Goal: Information Seeking & Learning: Learn about a topic

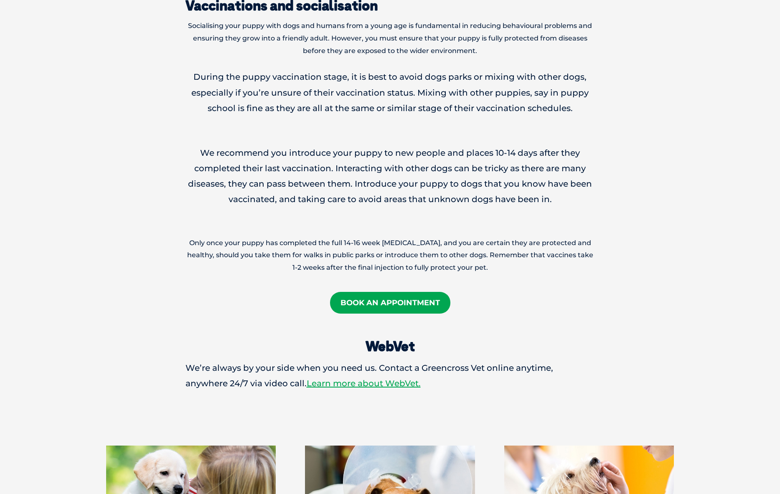
scroll to position [1054, 0]
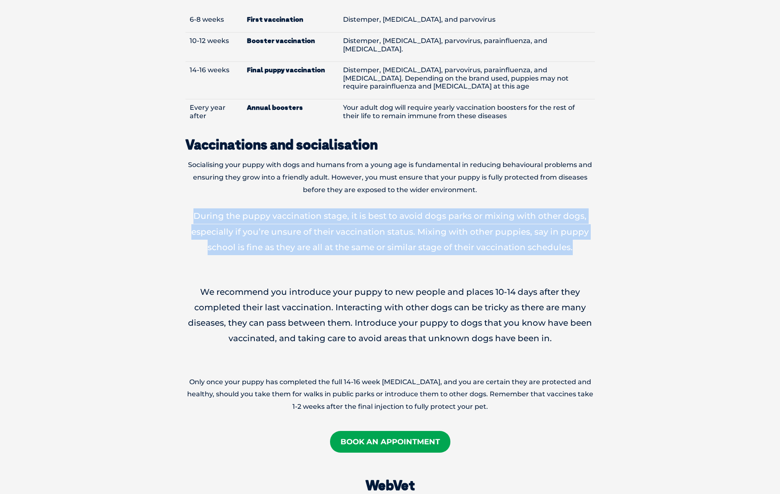
drag, startPoint x: 191, startPoint y: 194, endPoint x: 594, endPoint y: 223, distance: 404.1
click at [554, 223] on p "During the puppy vaccination stage, it is best to avoid dogs parks or mixing wi…" at bounding box center [389, 231] width 409 height 47
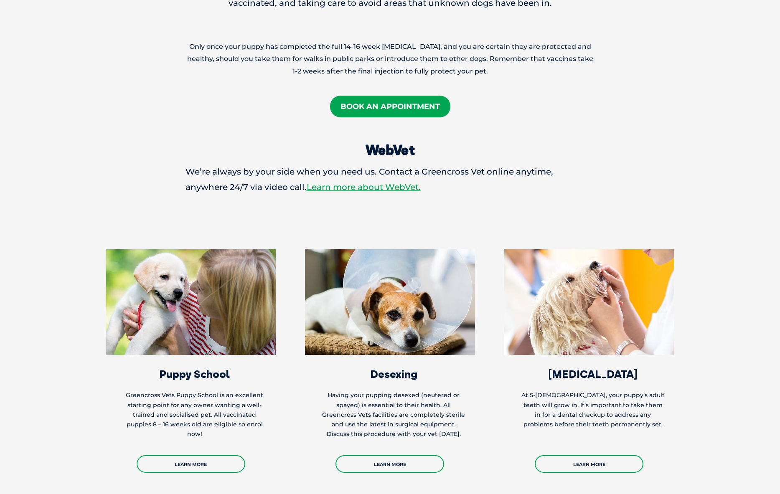
scroll to position [1433, 0]
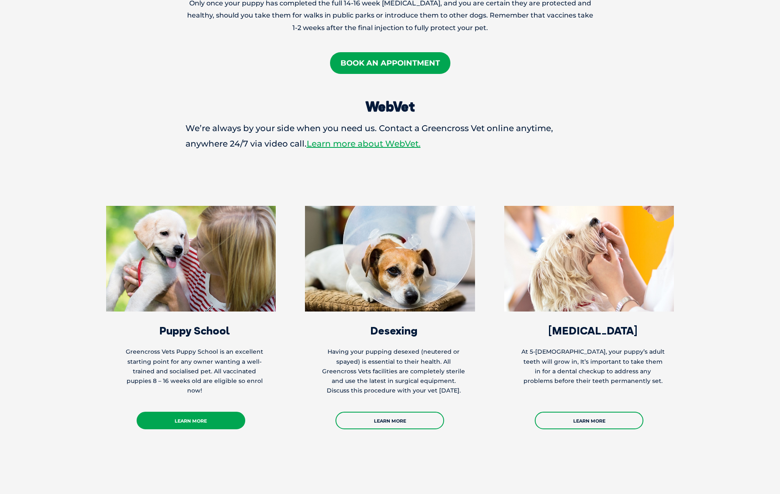
click at [175, 378] on link "Learn More" at bounding box center [191, 421] width 109 height 18
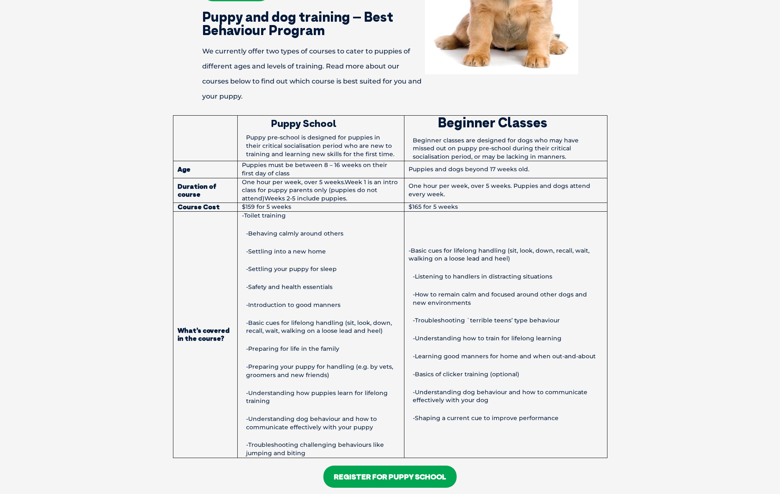
scroll to position [557, 0]
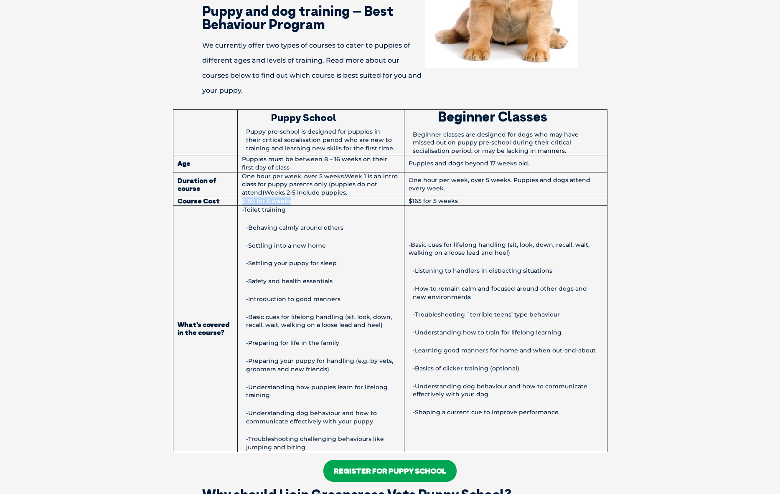
drag, startPoint x: 290, startPoint y: 202, endPoint x: 239, endPoint y: 199, distance: 51.5
click at [239, 199] on td "$159 for 5 weeks" at bounding box center [320, 201] width 167 height 9
click at [278, 269] on td "-Toilet training -Behaving calmly around others -Settling into a new home -Sett…" at bounding box center [320, 328] width 167 height 246
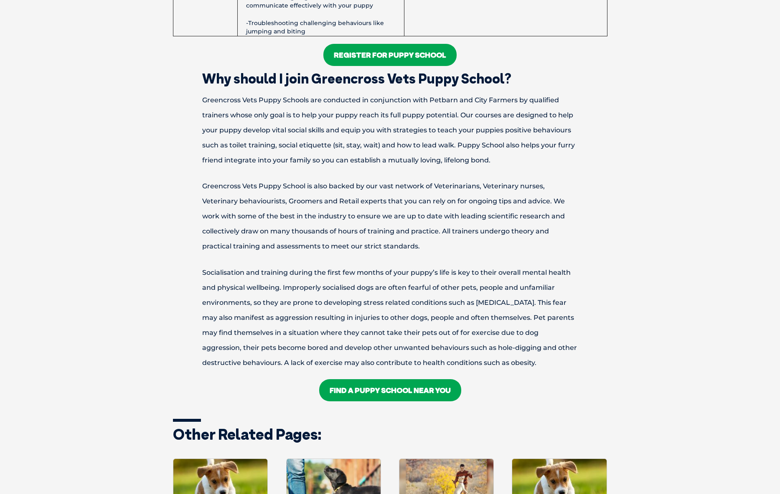
scroll to position [974, 0]
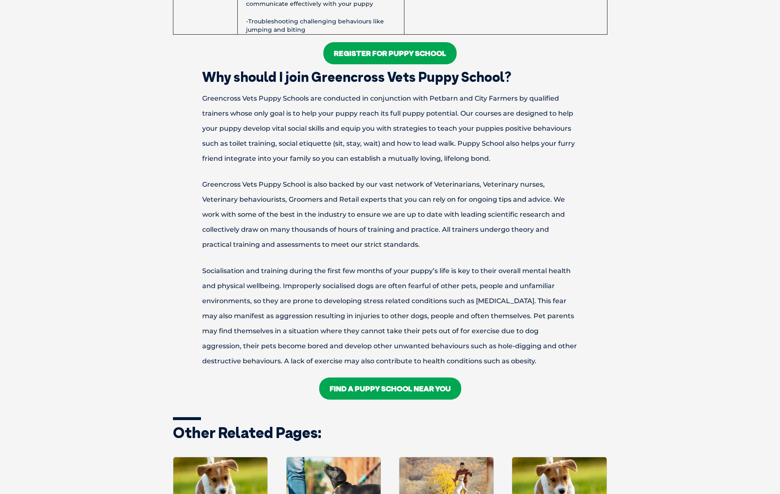
click at [363, 56] on link "Register For Puppy School" at bounding box center [389, 53] width 133 height 22
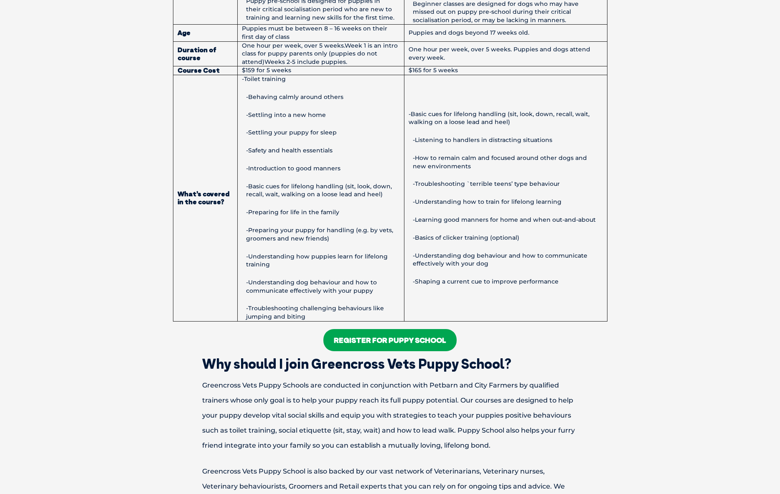
scroll to position [692, 0]
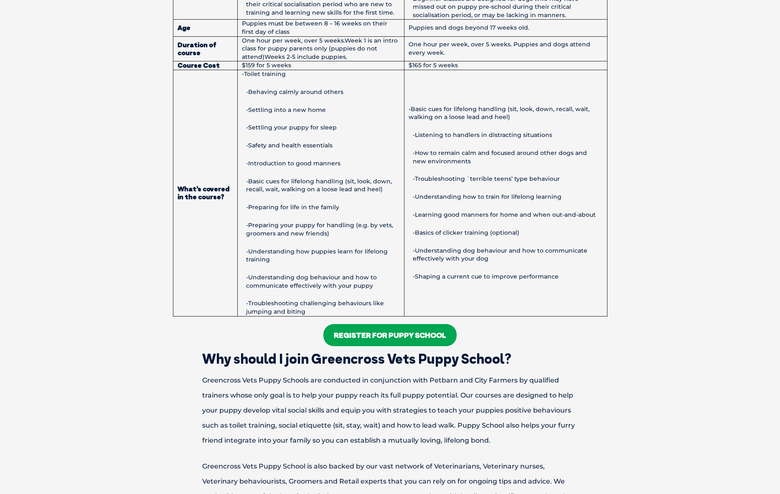
click at [340, 332] on link "Register For Puppy School" at bounding box center [389, 335] width 133 height 22
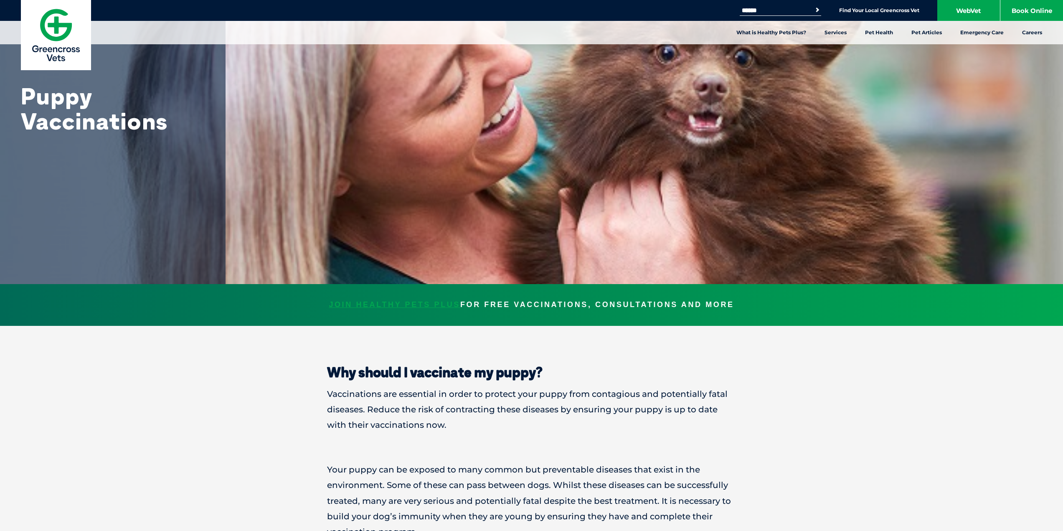
click at [51, 50] on img at bounding box center [56, 35] width 70 height 70
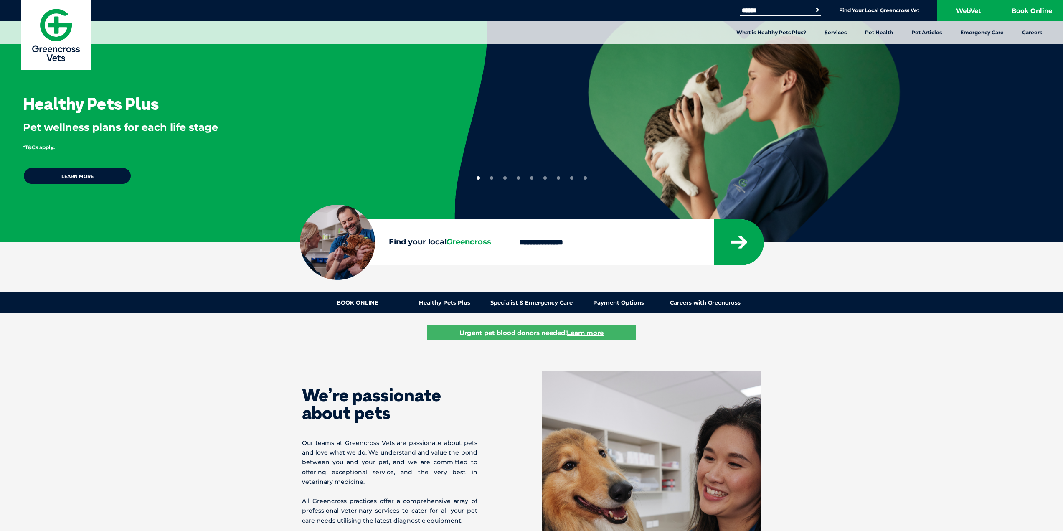
click at [558, 238] on input "Find your local Greencross" at bounding box center [609, 242] width 210 height 23
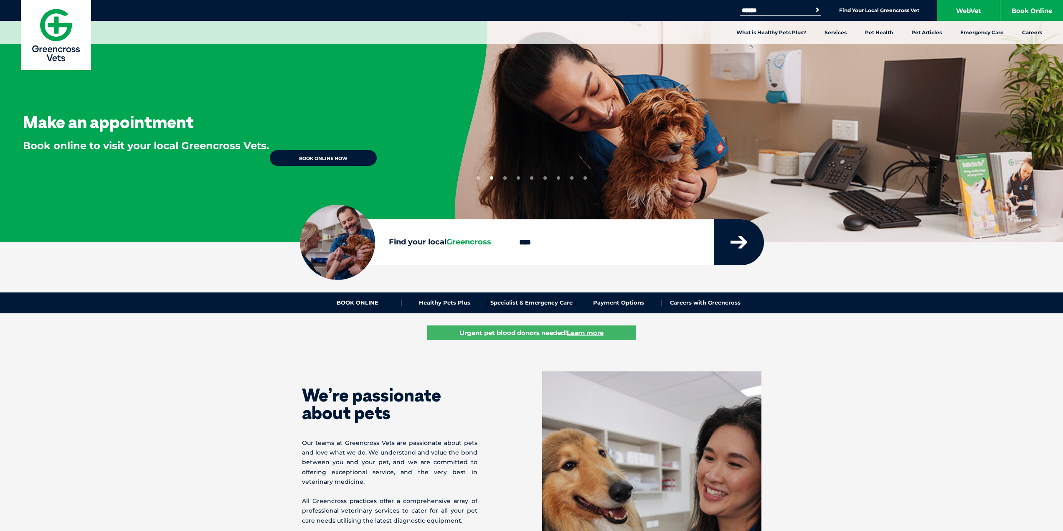
type input "****"
click at [733, 241] on icon "submit" at bounding box center [738, 242] width 17 height 13
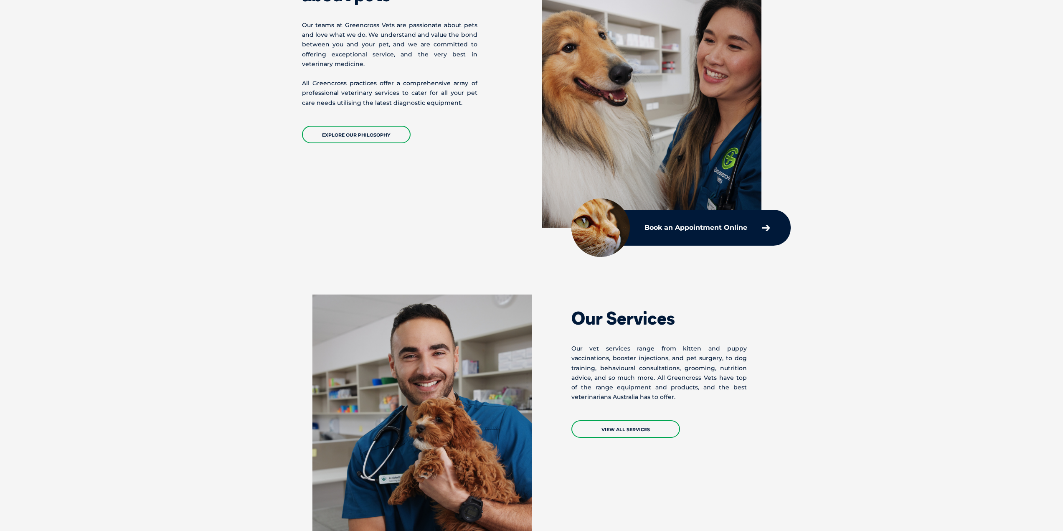
scroll to position [835, 0]
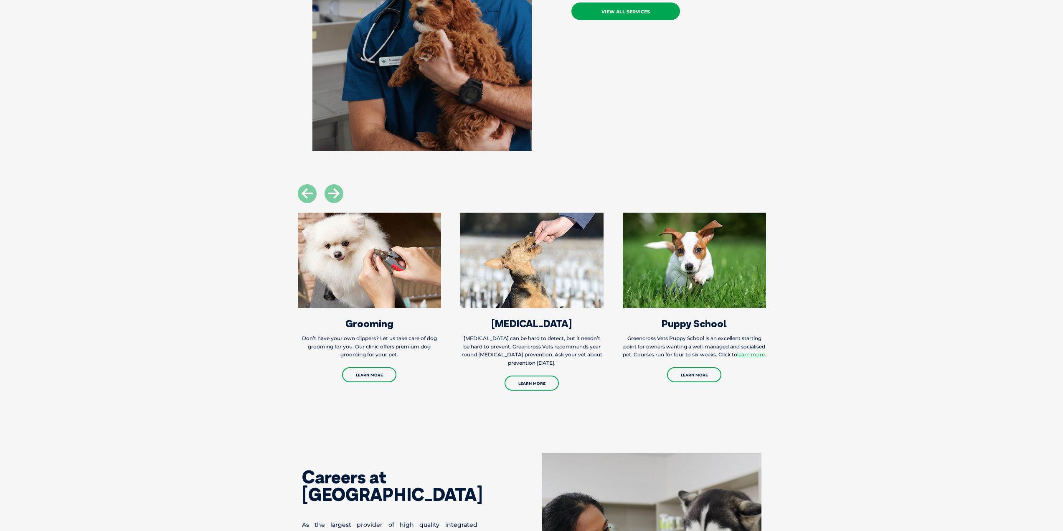
click at [619, 12] on link "VIEW ALL SERVICES" at bounding box center [625, 12] width 109 height 18
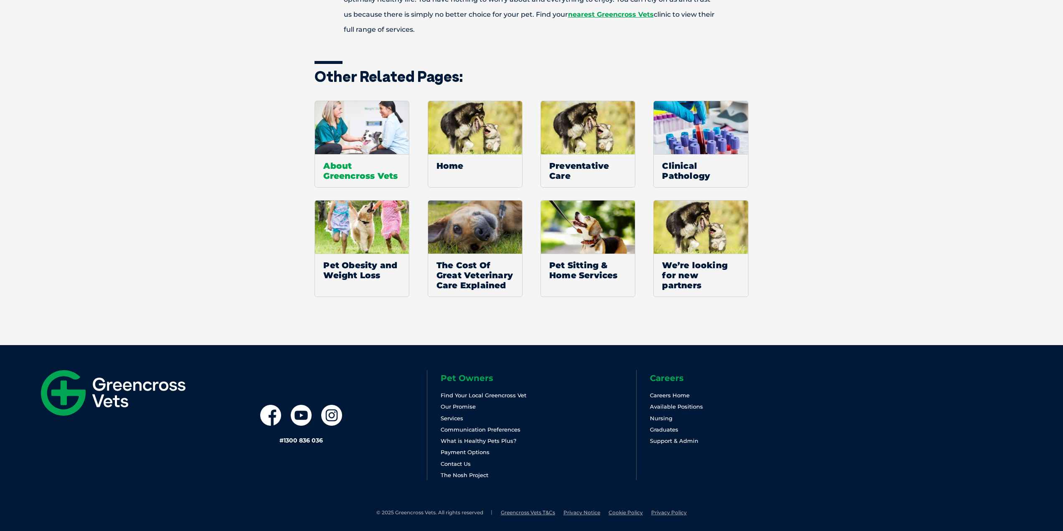
scroll to position [786, 0]
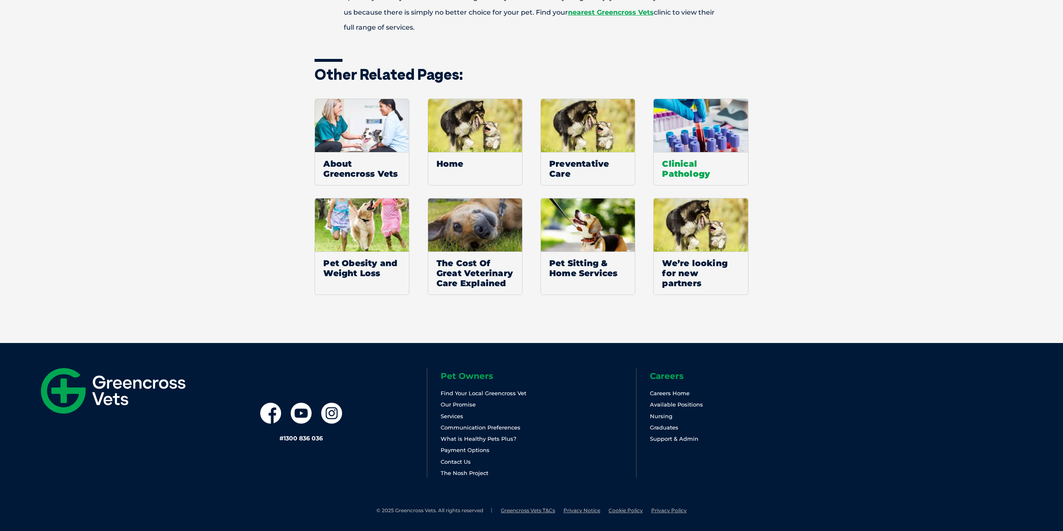
click at [688, 161] on span "Clinical Pathology" at bounding box center [701, 168] width 94 height 33
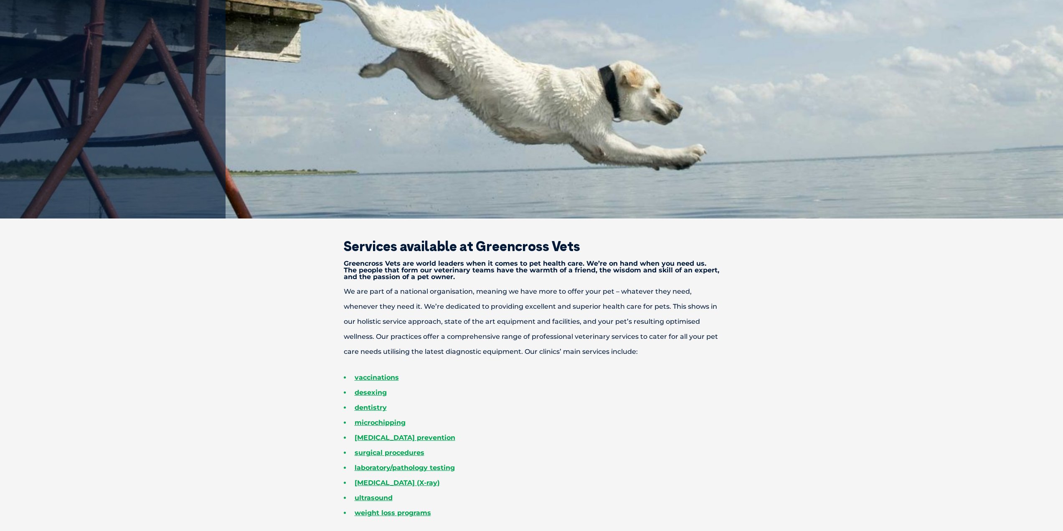
scroll to position [0, 0]
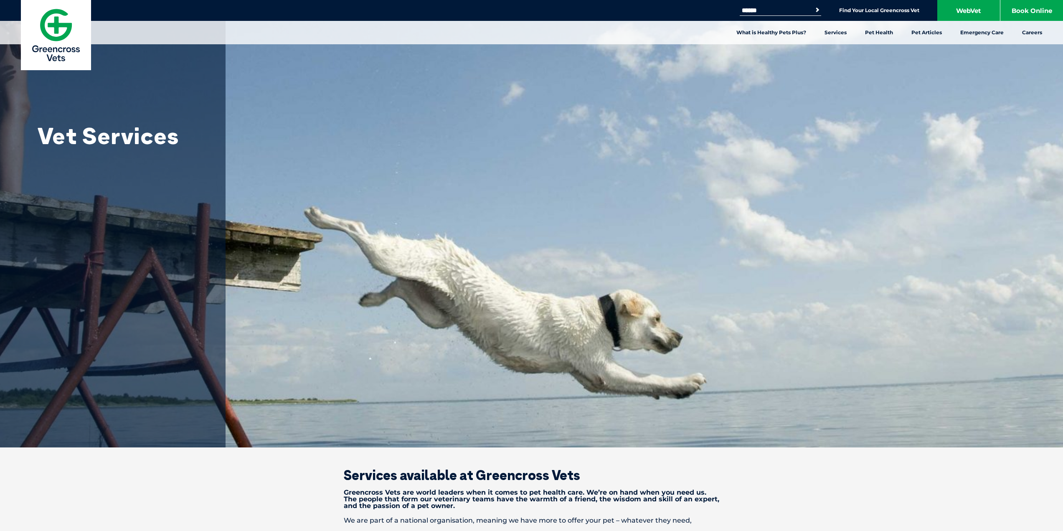
click at [799, 8] on input "Search for:" at bounding box center [775, 10] width 71 height 7
click at [815, 7] on button "Search" at bounding box center [811, 10] width 19 height 12
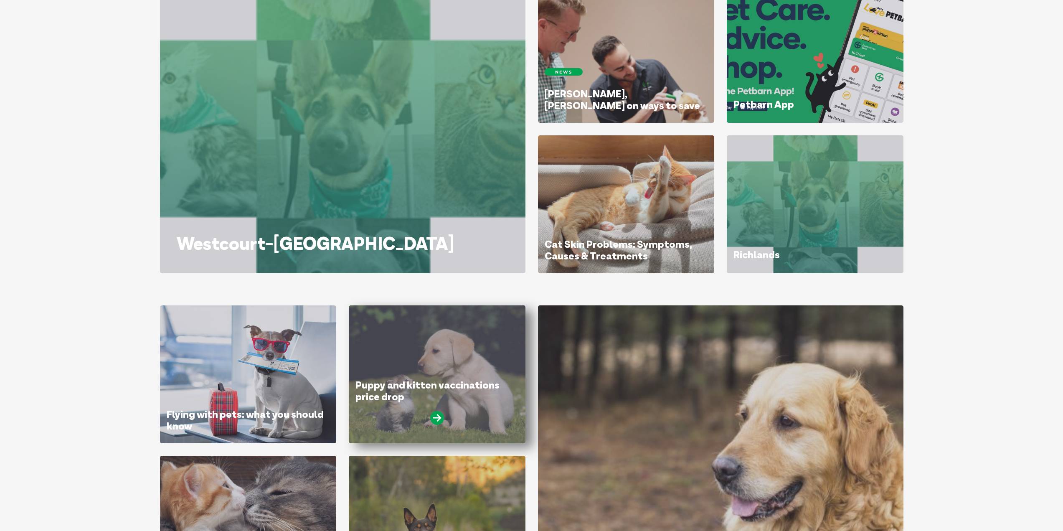
scroll to position [279, 0]
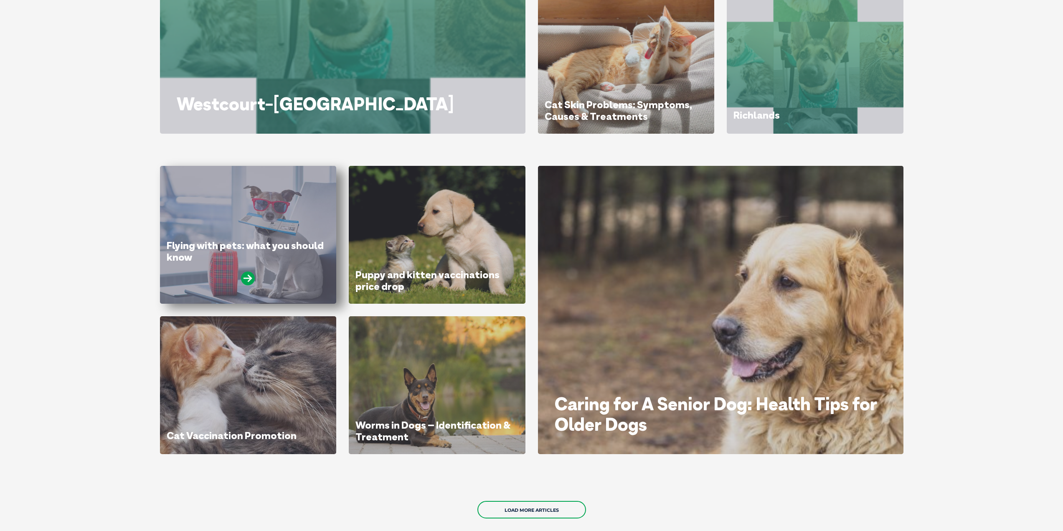
click at [254, 254] on h1 "Flying with pets: what you should know" at bounding box center [248, 251] width 163 height 23
click at [246, 274] on icon at bounding box center [248, 278] width 14 height 14
click at [247, 272] on icon at bounding box center [248, 278] width 14 height 14
